Goal: Navigation & Orientation: Find specific page/section

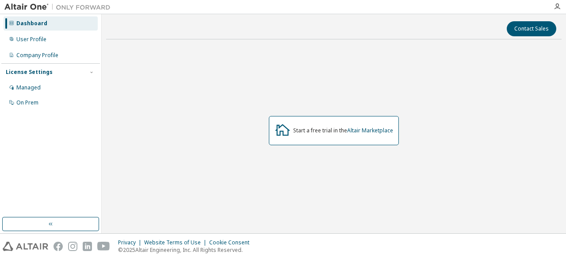
click at [556, 11] on div at bounding box center [557, 6] width 18 height 13
click at [555, 9] on icon "button" at bounding box center [557, 6] width 7 height 7
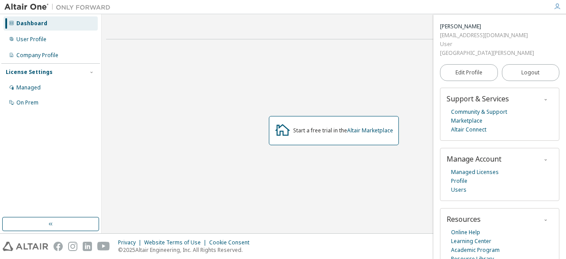
scroll to position [28, 0]
click at [56, 61] on div "Company Profile" at bounding box center [51, 55] width 94 height 14
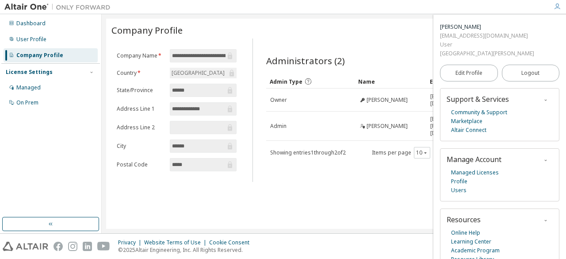
click at [186, 142] on input "******" at bounding box center [198, 145] width 53 height 9
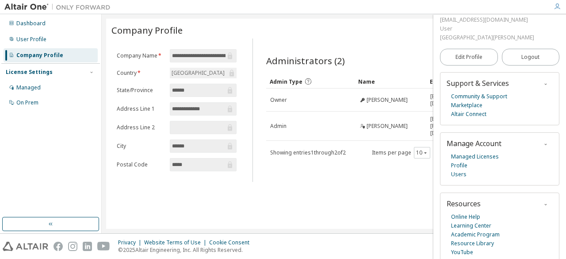
scroll to position [47, 0]
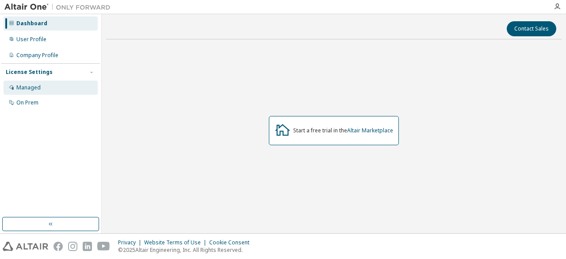
click at [65, 86] on div "Managed" at bounding box center [51, 87] width 94 height 14
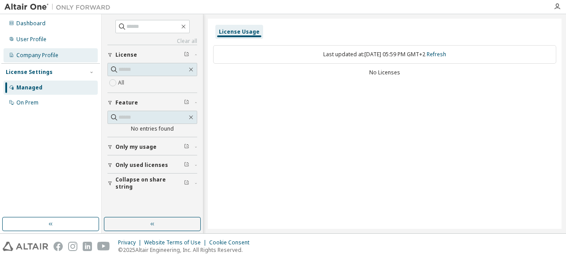
click at [63, 50] on div "Company Profile" at bounding box center [51, 55] width 94 height 14
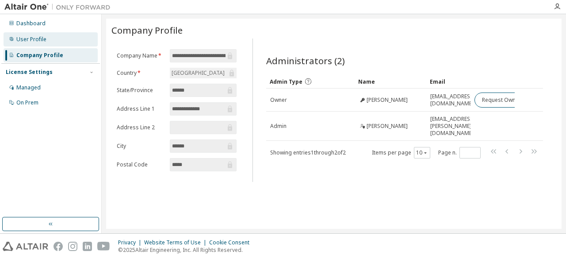
click at [61, 40] on div "User Profile" at bounding box center [51, 39] width 94 height 14
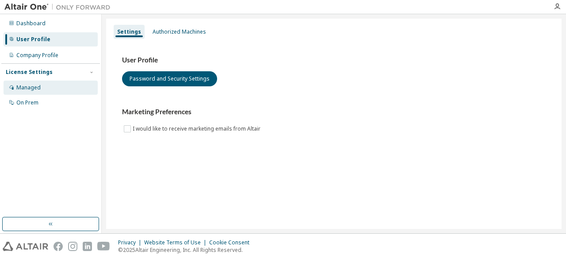
click at [41, 82] on div "Managed" at bounding box center [51, 87] width 94 height 14
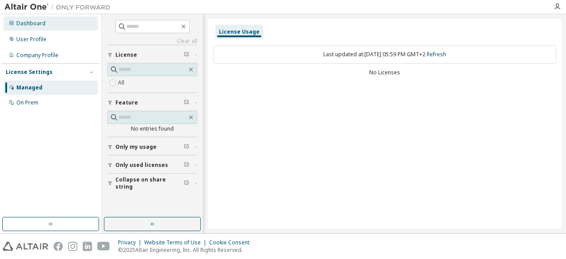
drag, startPoint x: 42, startPoint y: 16, endPoint x: 42, endPoint y: 24, distance: 8.4
click at [42, 24] on div "Dashboard User Profile Company Profile License Settings Managed On Prem" at bounding box center [50, 62] width 99 height 95
click at [42, 24] on div "Dashboard" at bounding box center [30, 23] width 29 height 7
